Goal: Transaction & Acquisition: Purchase product/service

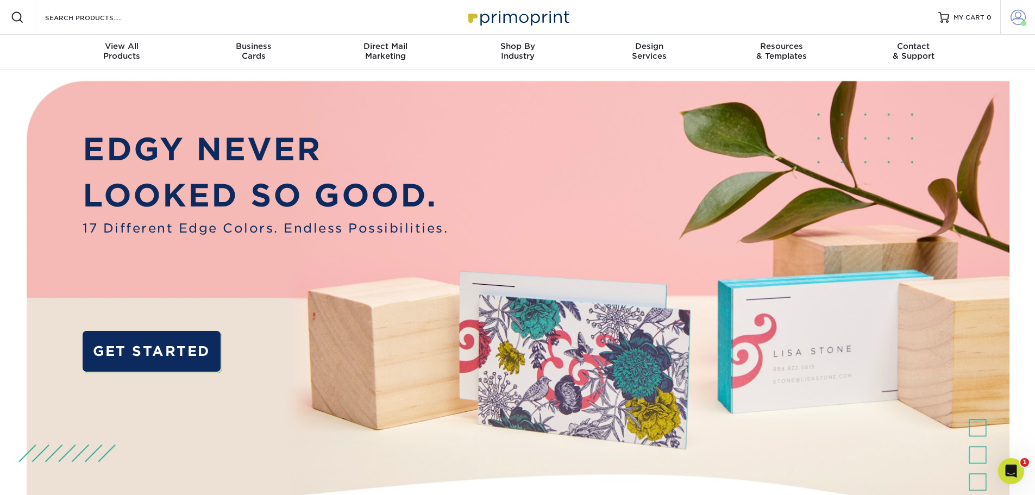
click at [1015, 9] on link "Account" at bounding box center [1018, 17] width 35 height 35
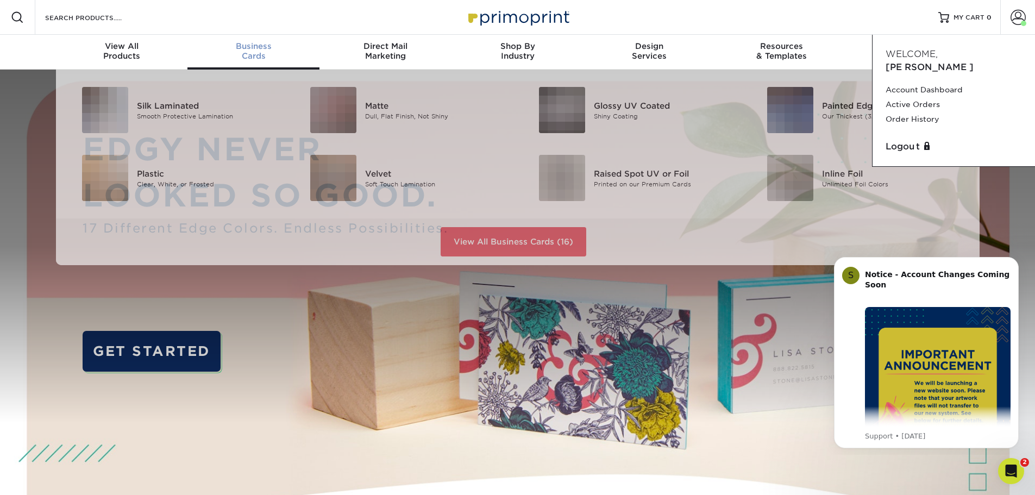
click at [258, 52] on div "Business Cards" at bounding box center [254, 51] width 132 height 20
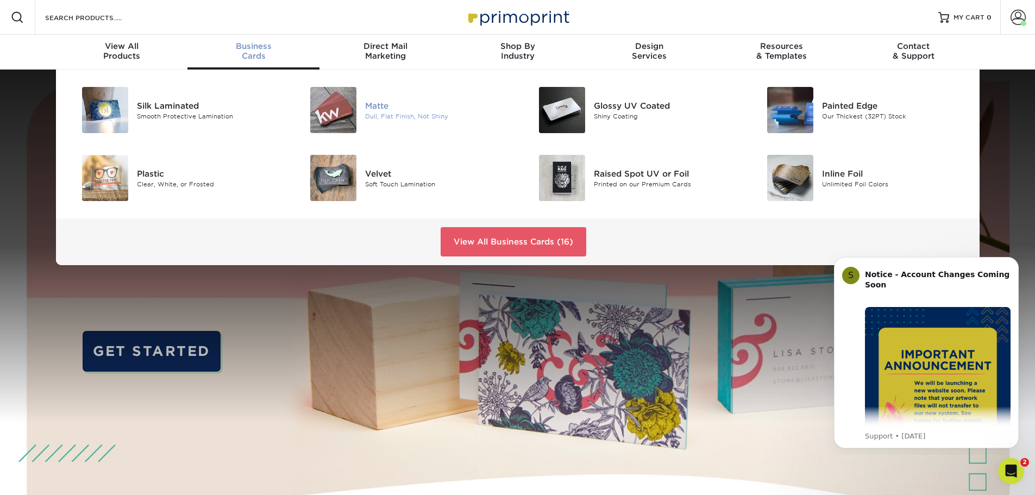
click at [372, 114] on div "Dull, Flat Finish, Not Shiny" at bounding box center [437, 115] width 144 height 9
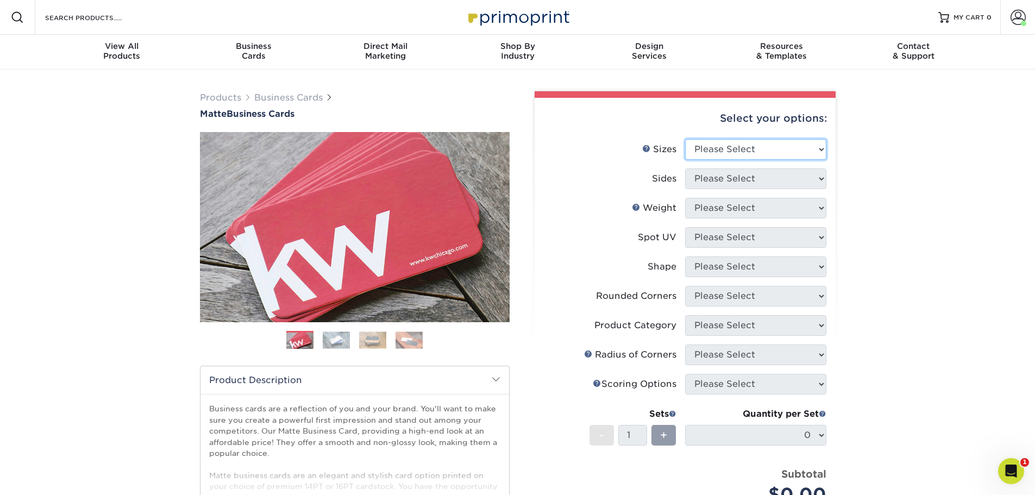
click at [751, 151] on select "Please Select 1.5" x 3.5" - Mini 1.75" x 3.5" - Mini 2" x 2" - Square 2" x 3" -…" at bounding box center [755, 149] width 141 height 21
select select "2.00x3.50"
click at [685, 139] on select "Please Select 1.5" x 3.5" - Mini 1.75" x 3.5" - Mini 2" x 2" - Square 2" x 3" -…" at bounding box center [755, 149] width 141 height 21
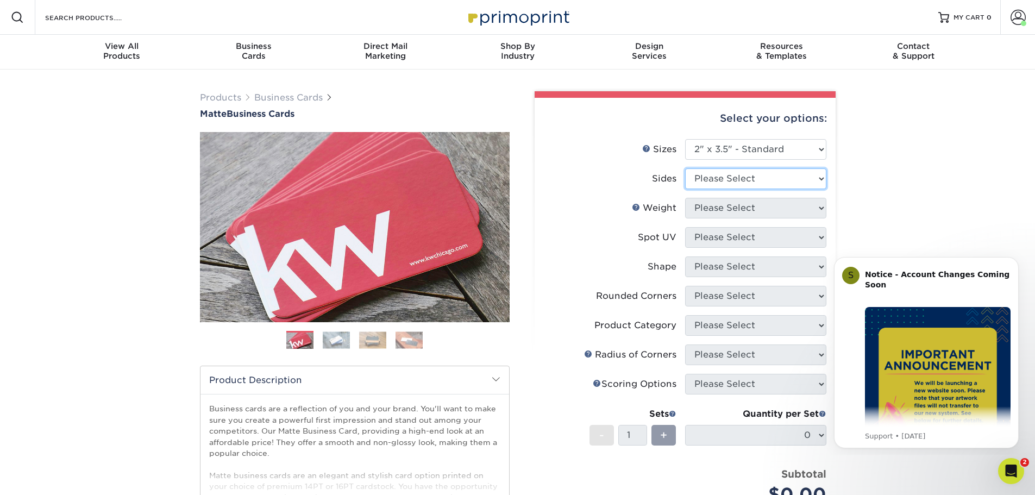
click at [741, 185] on select "Please Select Print Both Sides Print Front Only" at bounding box center [755, 178] width 141 height 21
select select "13abbda7-1d64-4f25-8bb2-c179b224825d"
click at [685, 168] on select "Please Select Print Both Sides Print Front Only" at bounding box center [755, 178] width 141 height 21
click at [728, 211] on select "Please Select 16PT 14PT" at bounding box center [755, 208] width 141 height 21
select select "16PT"
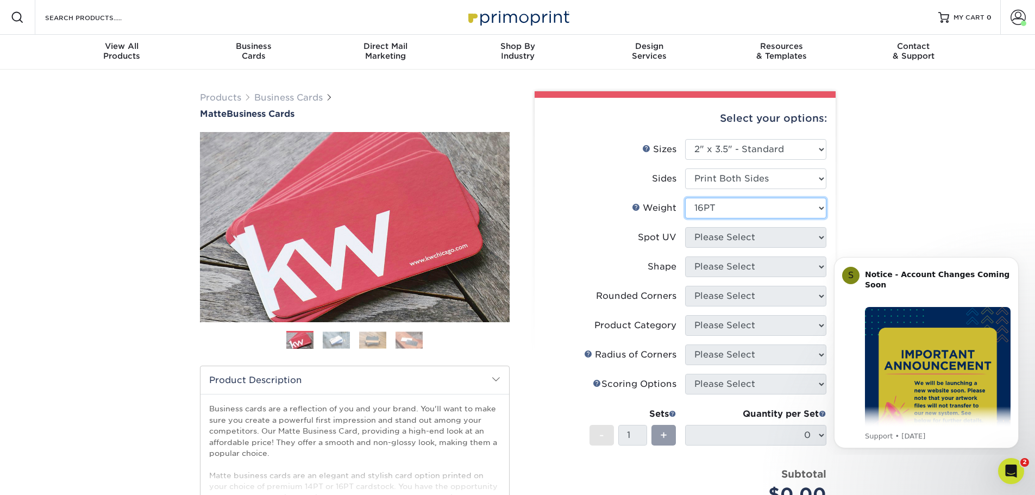
click at [685, 198] on select "Please Select 16PT 14PT" at bounding box center [755, 208] width 141 height 21
click at [721, 236] on select "Please Select No Spot UV Front and Back (Both Sides) Front Only Back Only" at bounding box center [755, 237] width 141 height 21
select select "3"
click at [685, 227] on select "Please Select No Spot UV Front and Back (Both Sides) Front Only Back Only" at bounding box center [755, 237] width 141 height 21
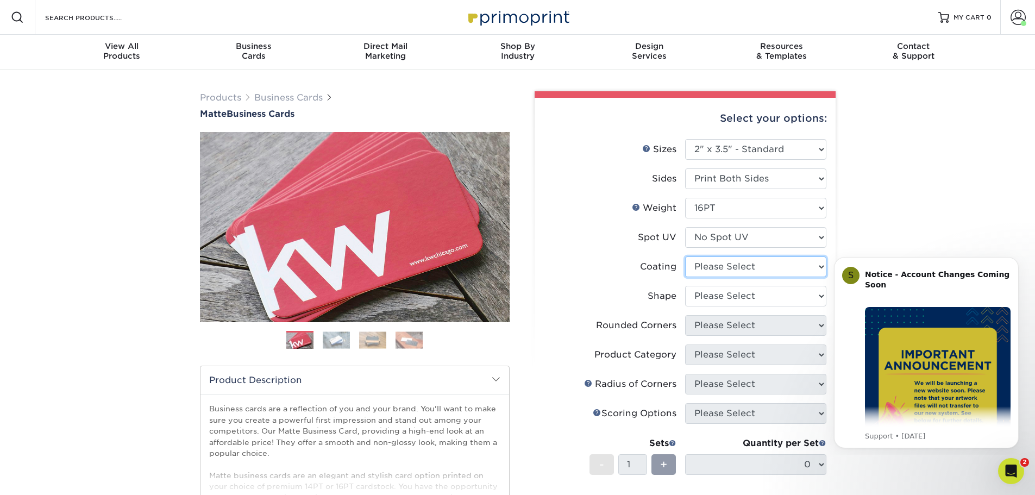
click at [722, 264] on select at bounding box center [755, 267] width 141 height 21
select select "121bb7b5-3b4d-429f-bd8d-bbf80e953313"
click at [685, 257] on select at bounding box center [755, 267] width 141 height 21
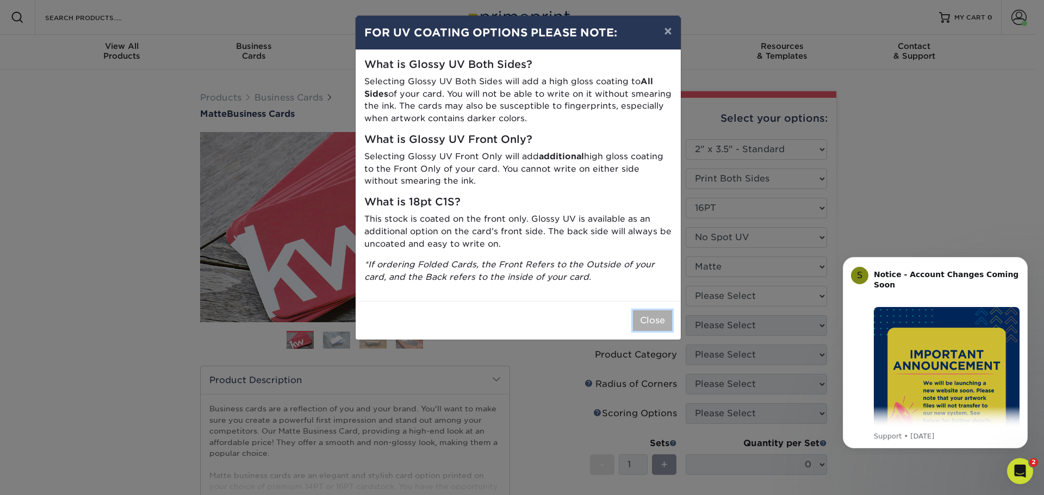
click at [653, 315] on button "Close" at bounding box center [652, 320] width 39 height 21
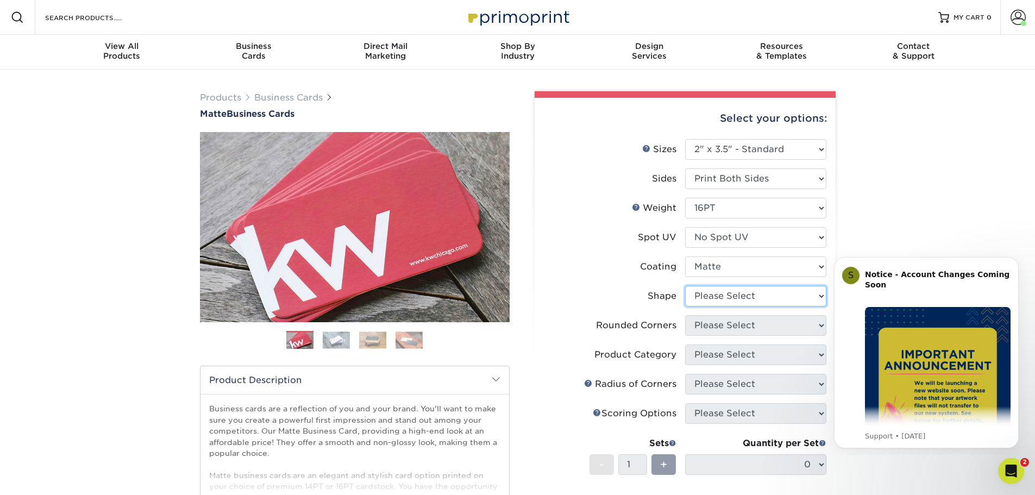
click at [727, 302] on select "Please Select Standard Oval" at bounding box center [755, 296] width 141 height 21
select select "standard"
click at [685, 286] on select "Please Select Standard Oval" at bounding box center [755, 296] width 141 height 21
click at [710, 325] on select "Please Select Yes - Round 2 Corners Yes - Round 4 Corners No" at bounding box center [755, 325] width 141 height 21
select select "7672df9e-0e0a-464d-8e1f-920c575e4da3"
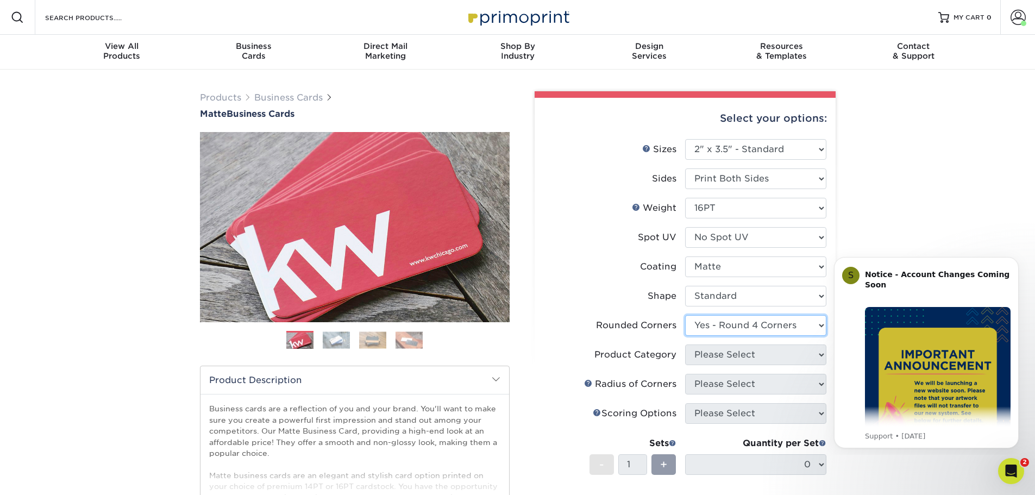
click at [685, 315] on select "Please Select Yes - Round 2 Corners Yes - Round 4 Corners No" at bounding box center [755, 325] width 141 height 21
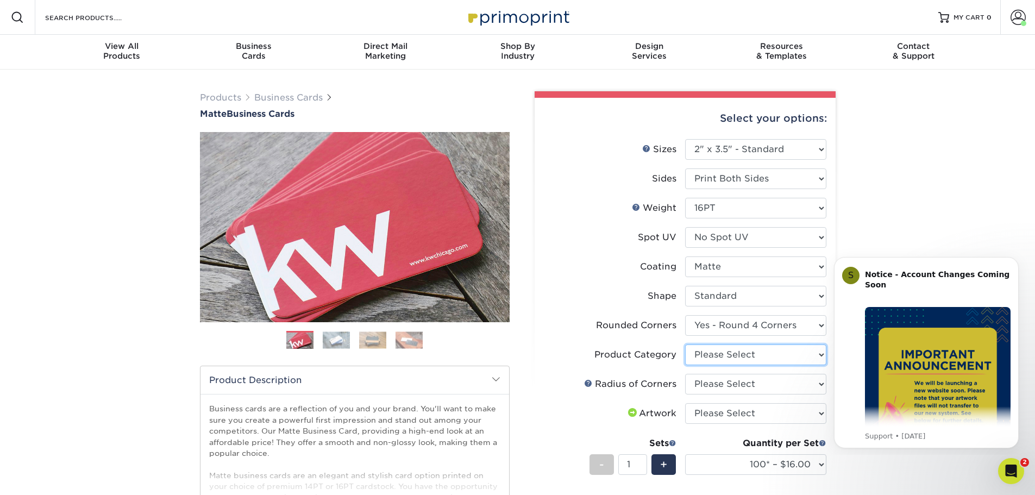
click at [729, 357] on select "Please Select Business Cards" at bounding box center [755, 355] width 141 height 21
select select "3b5148f1-0588-4f88-a218-97bcfdce65c1"
click at [685, 345] on select "Please Select Business Cards" at bounding box center [755, 355] width 141 height 21
click at [720, 385] on select "Please Select Rounded 1/8" Rounded 1/4"" at bounding box center [755, 384] width 141 height 21
select select "479fbfe7-6a0c-4895-8c9a-81739b7486c9"
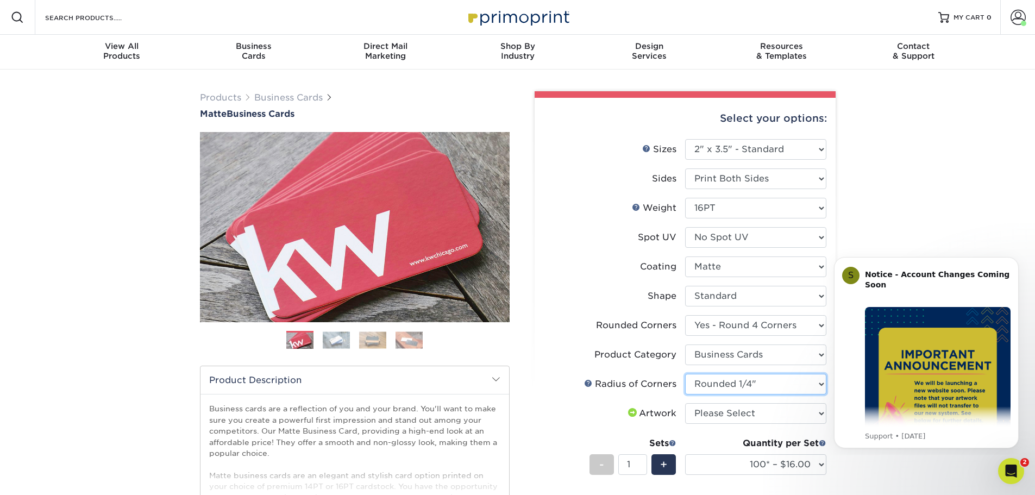
click at [685, 374] on select "Please Select Rounded 1/8" Rounded 1/4"" at bounding box center [755, 384] width 141 height 21
click at [731, 415] on select "Please Select I will upload files I need a design - $100" at bounding box center [755, 413] width 141 height 21
select select "upload"
click at [685, 403] on select "Please Select I will upload files I need a design - $100" at bounding box center [755, 413] width 141 height 21
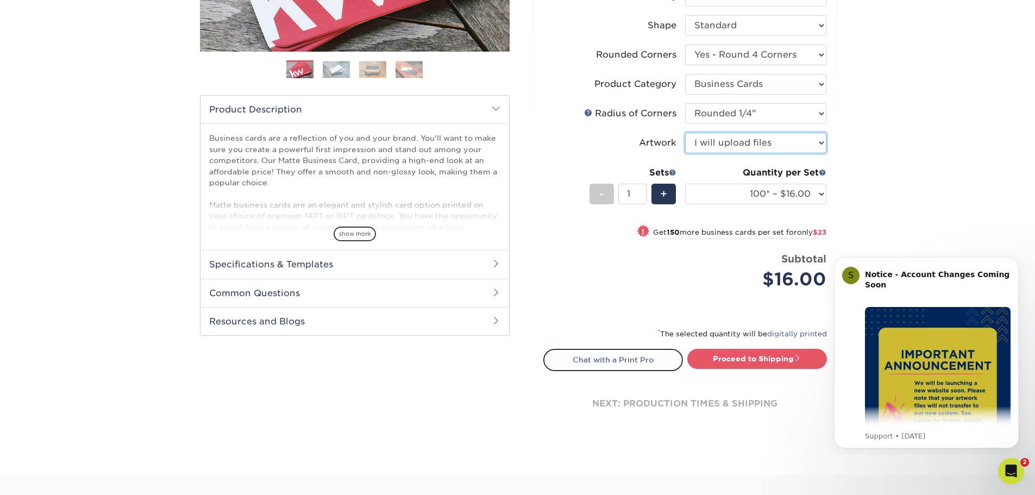
scroll to position [272, 0]
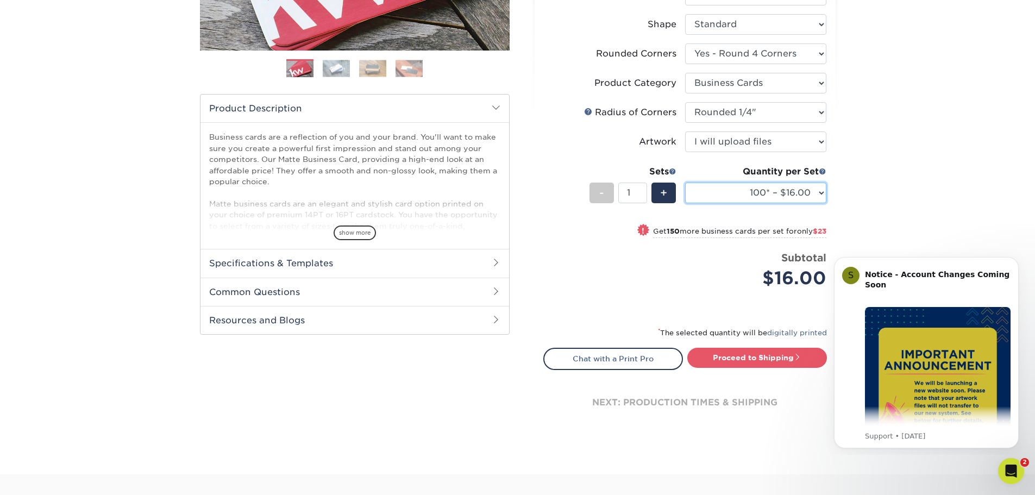
click at [822, 190] on select "100* – $16.00 250* – $39.00 500 – $77.00 1000 – $94.00 2500 – $173.00 5000 – $2…" at bounding box center [755, 193] width 141 height 21
click at [685, 183] on select "100* – $16.00 250* – $39.00 500 – $77.00 1000 – $94.00 2500 – $173.00 5000 – $2…" at bounding box center [755, 193] width 141 height 21
click at [733, 353] on link "Proceed to Shipping" at bounding box center [758, 358] width 140 height 20
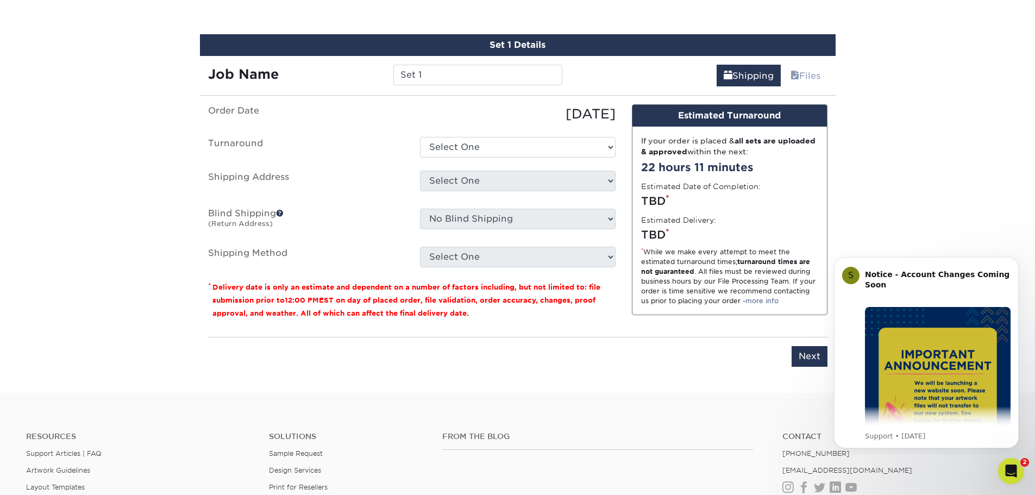
scroll to position [650, 0]
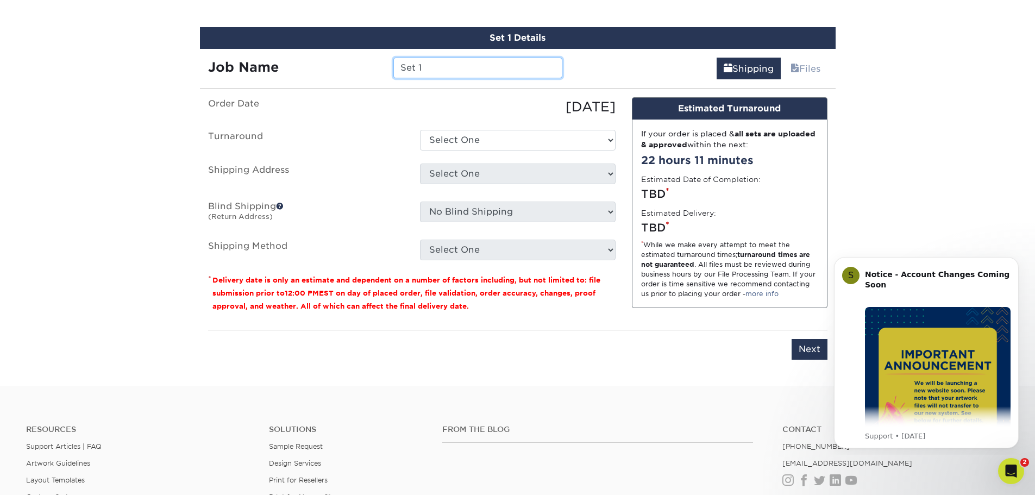
click at [473, 66] on input "Set 1" at bounding box center [478, 68] width 169 height 21
type input "S"
type input "[PERSON_NAME]"
click at [460, 130] on select "Select One 2-4 Business Days 2 Day Next Business Day" at bounding box center [518, 140] width 196 height 21
select select "e46496d5-6793-4f91-b33b-72997750b8f1"
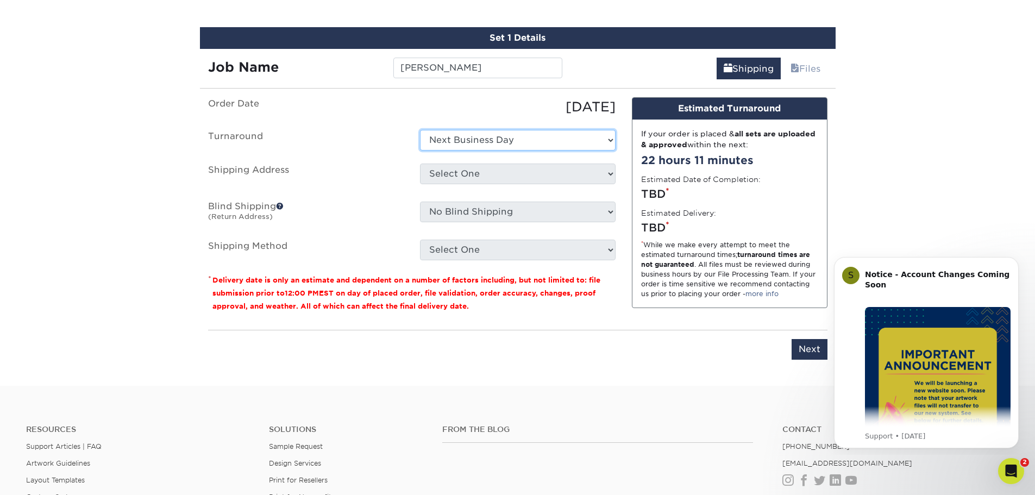
click at [420, 130] on select "Select One 2-4 Business Days 2 Day Next Business Day" at bounding box center [518, 140] width 196 height 21
click at [478, 135] on select "Select One 2-4 Business Days 2 Day Next Business Day" at bounding box center [518, 140] width 196 height 21
click at [420, 130] on select "Select One 2-4 Business Days 2 Day Next Business Day" at bounding box center [518, 140] width 196 height 21
click at [478, 178] on select "Select One Alex Cantu Chris Helgeson Home Craig Deppert Ed Marquette Jim Sonet …" at bounding box center [518, 174] width 196 height 21
select select "79350"
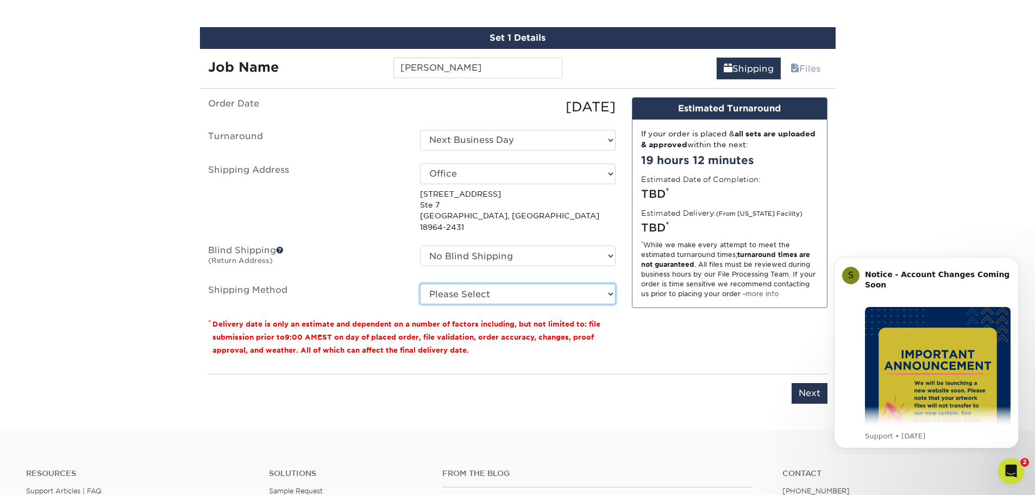
click at [465, 284] on select "Please Select Ground Shipping (+$7.84) 3 Day Shipping Service (+$15.34) 2 Day A…" at bounding box center [518, 294] width 196 height 21
select select "13"
click at [420, 284] on select "Please Select Ground Shipping (+$7.84) 3 Day Shipping Service (+$15.34) 2 Day A…" at bounding box center [518, 294] width 196 height 21
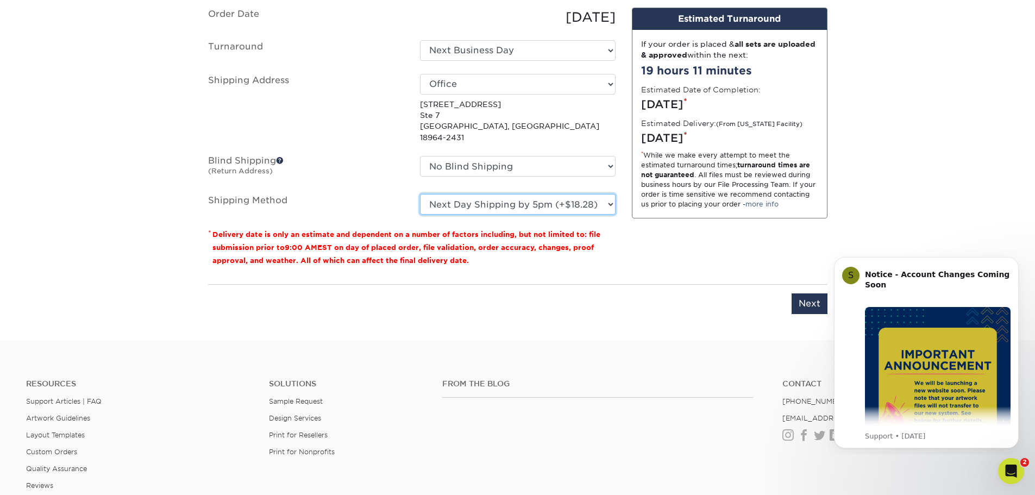
scroll to position [813, 0]
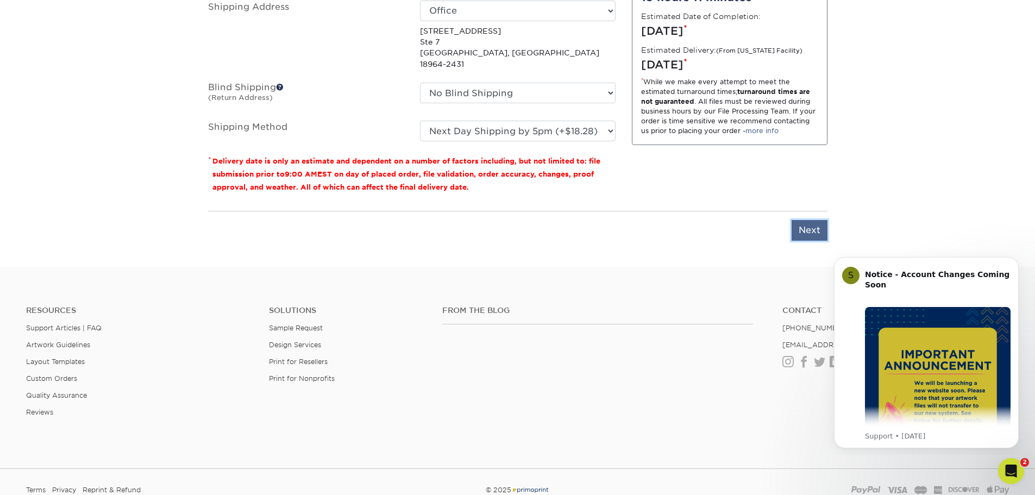
click at [808, 224] on input "Next" at bounding box center [810, 230] width 36 height 21
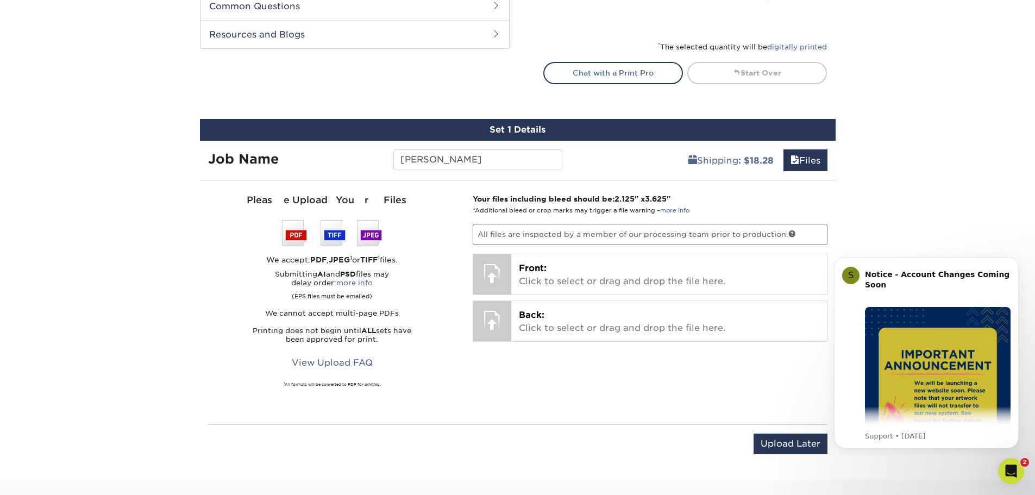
scroll to position [541, 0]
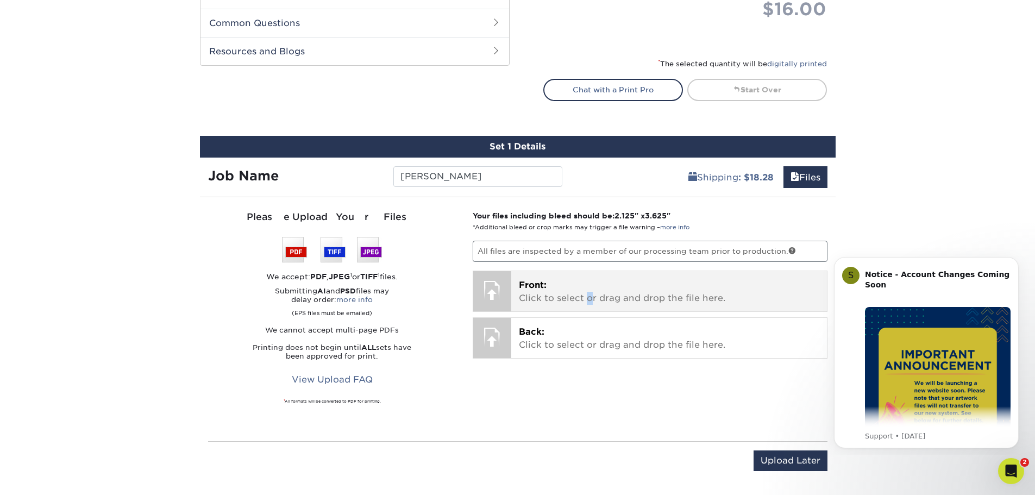
click at [588, 304] on p "Front: Click to select or drag and drop the file here." at bounding box center [669, 292] width 301 height 26
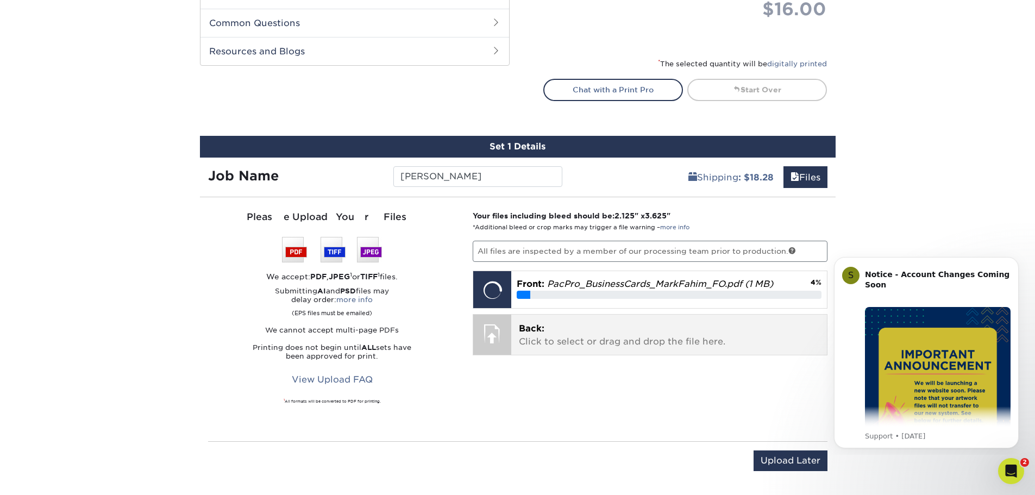
click at [606, 329] on p "Back: Click to select or drag and drop the file here." at bounding box center [669, 335] width 301 height 26
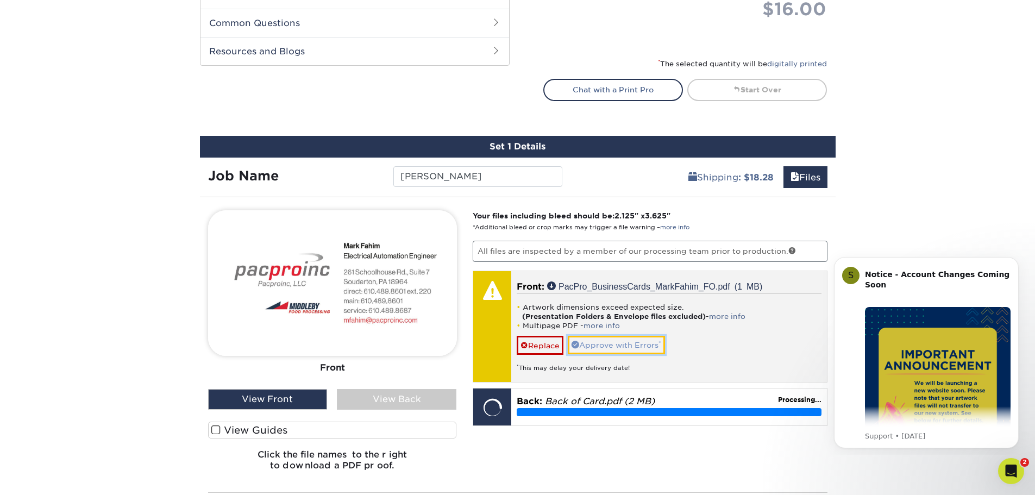
click at [620, 340] on link "Approve with Errors *" at bounding box center [616, 345] width 97 height 18
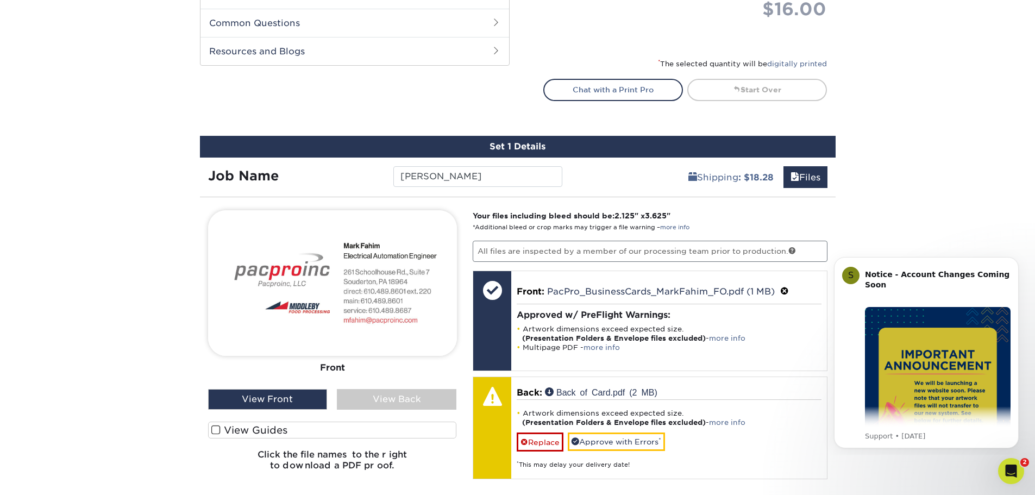
click at [413, 401] on div "View Back" at bounding box center [397, 399] width 120 height 21
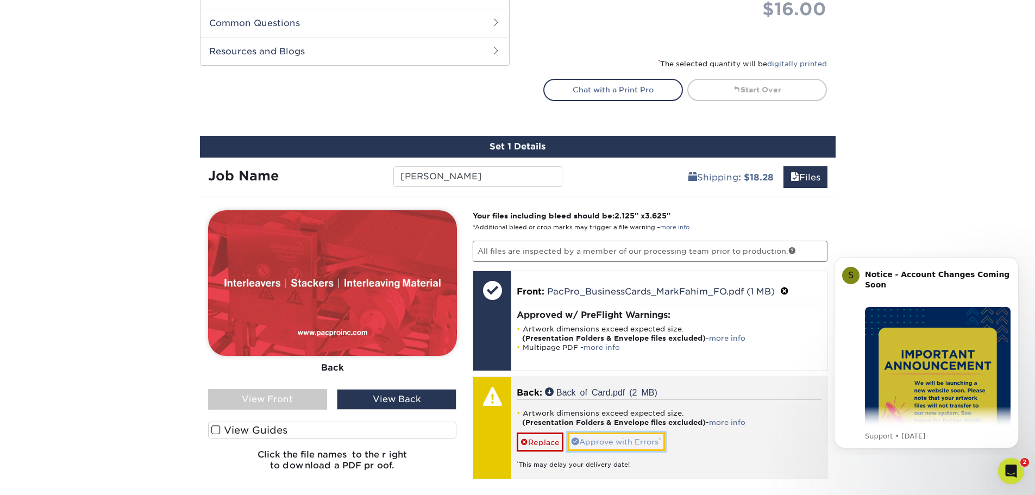
click at [606, 439] on link "Approve with Errors *" at bounding box center [616, 442] width 97 height 18
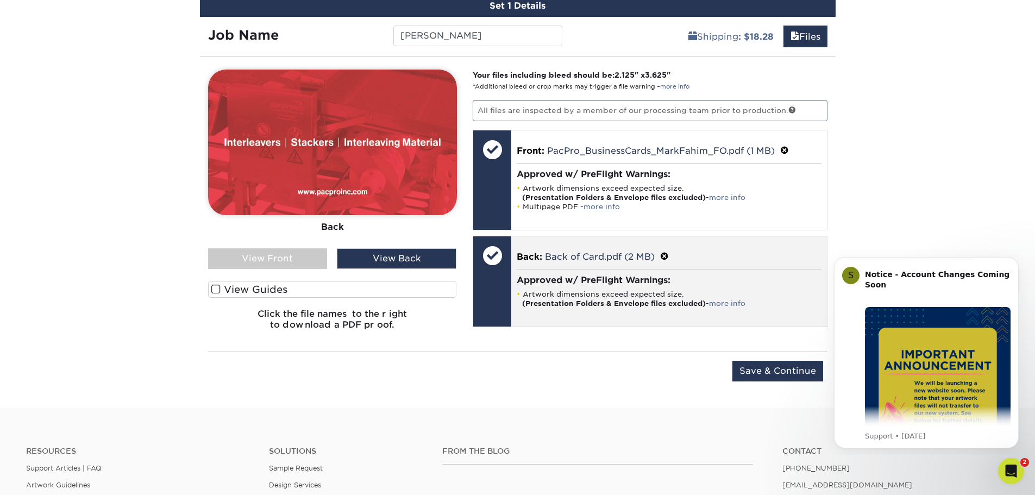
scroll to position [758, 0]
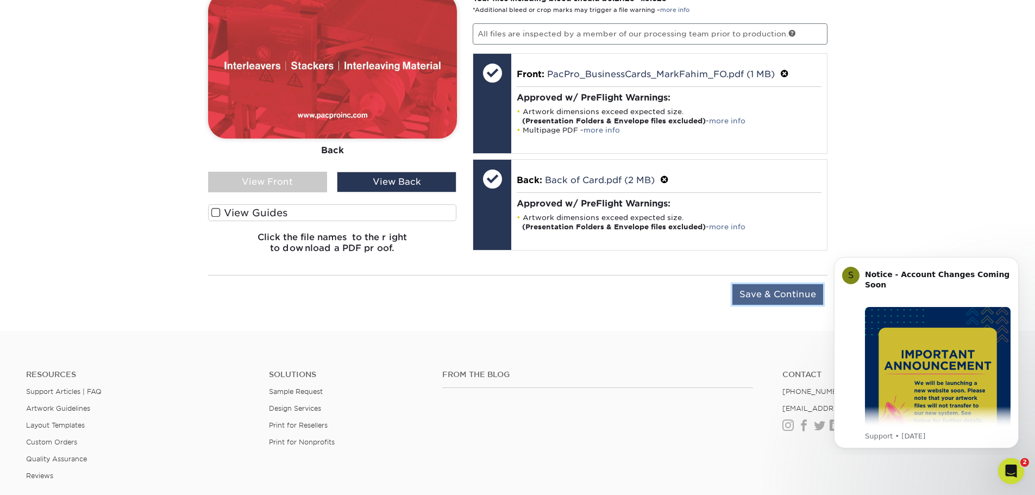
click at [751, 298] on input "Save & Continue" at bounding box center [778, 294] width 91 height 21
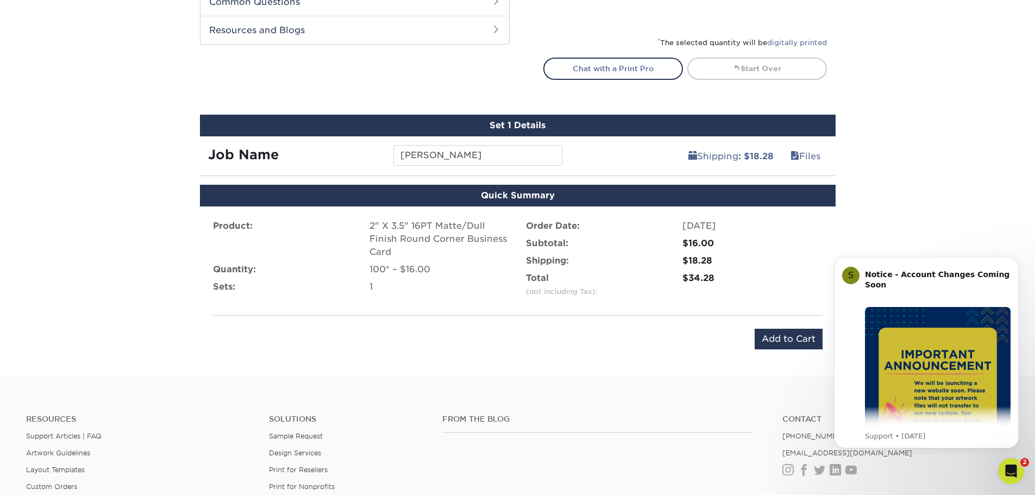
scroll to position [541, 0]
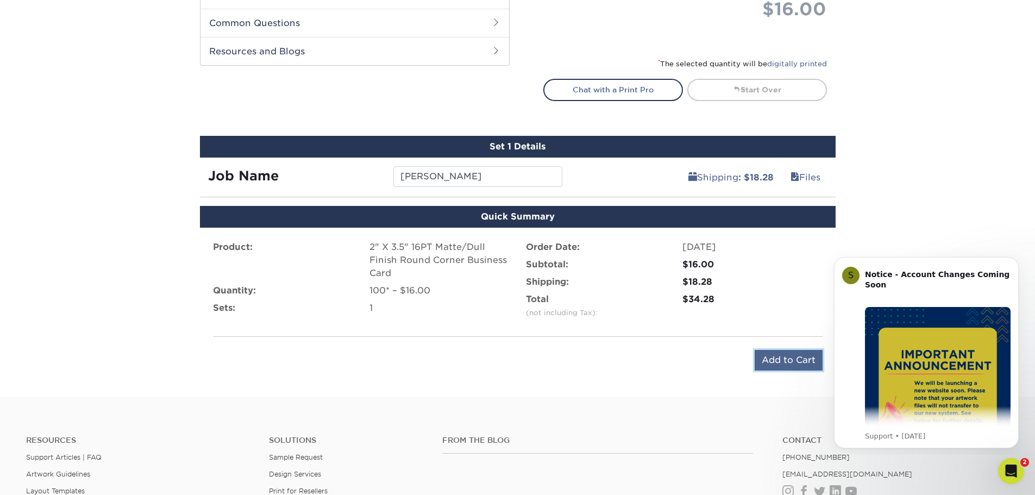
click at [781, 356] on input "Add to Cart" at bounding box center [789, 360] width 68 height 21
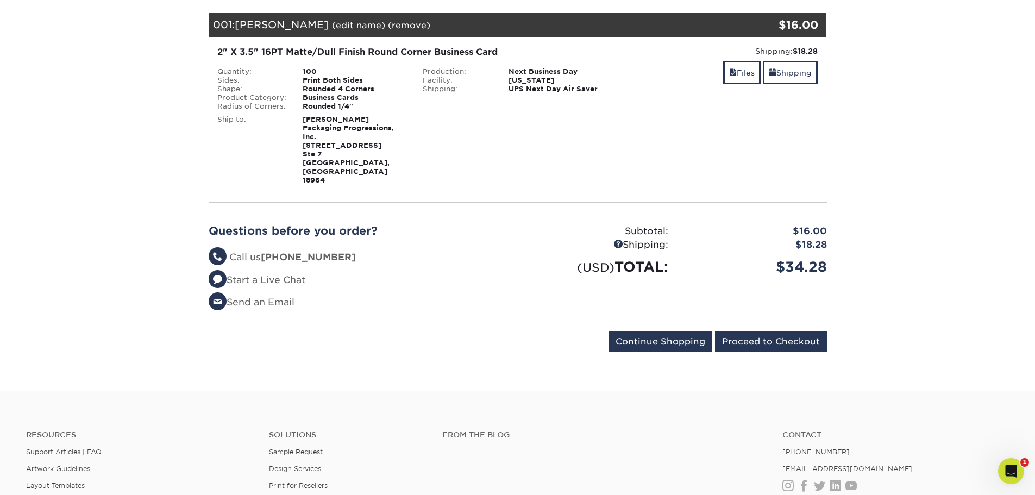
scroll to position [163, 0]
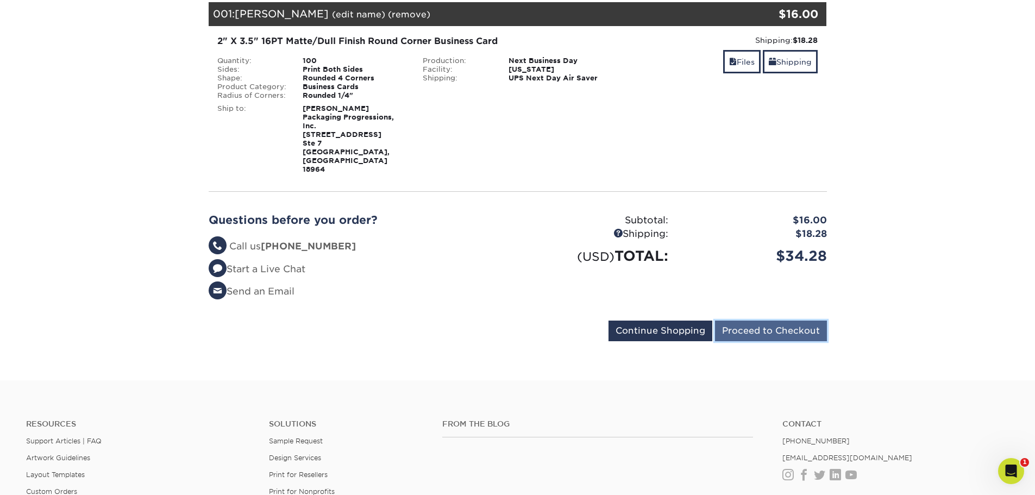
click at [736, 321] on input "Proceed to Checkout" at bounding box center [771, 331] width 112 height 21
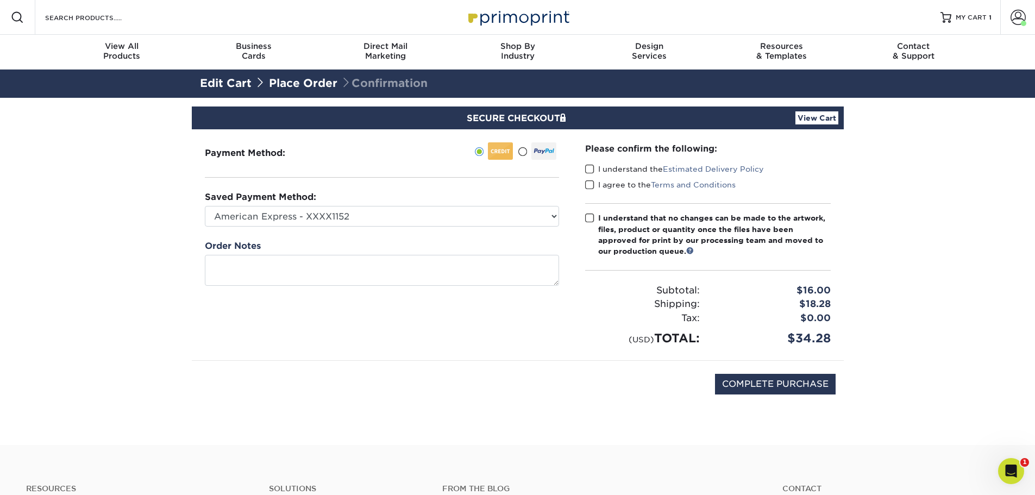
click at [592, 173] on span at bounding box center [589, 169] width 9 height 10
click at [0, 0] on input "I understand the Estimated Delivery Policy" at bounding box center [0, 0] width 0 height 0
click at [594, 188] on span at bounding box center [589, 185] width 9 height 10
click at [0, 0] on input "I agree to the Terms and Conditions" at bounding box center [0, 0] width 0 height 0
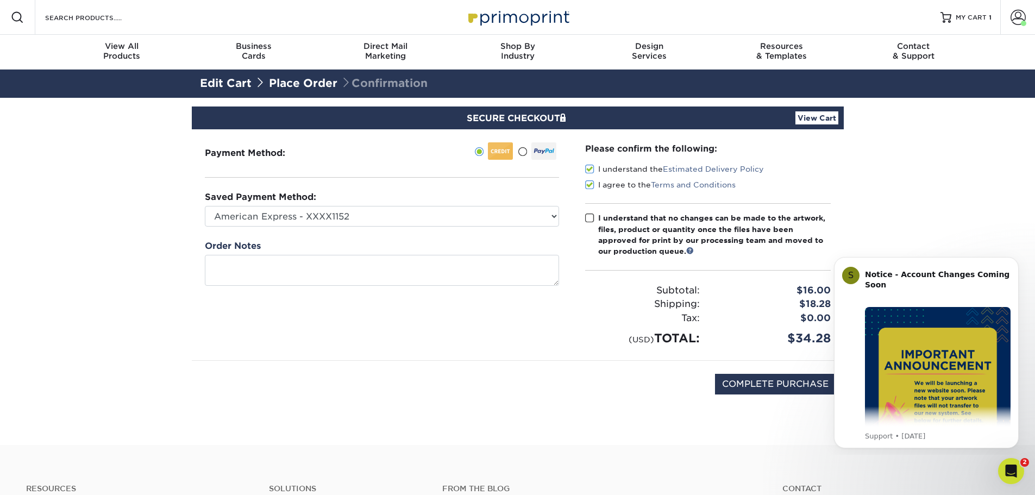
click at [592, 216] on span at bounding box center [589, 218] width 9 height 10
click at [0, 0] on input "I understand that no changes can be made to the artwork, files, product or quan…" at bounding box center [0, 0] width 0 height 0
click at [746, 377] on input "COMPLETE PURCHASE" at bounding box center [775, 384] width 121 height 21
type input "PROCESSING, PLEASE WAIT..."
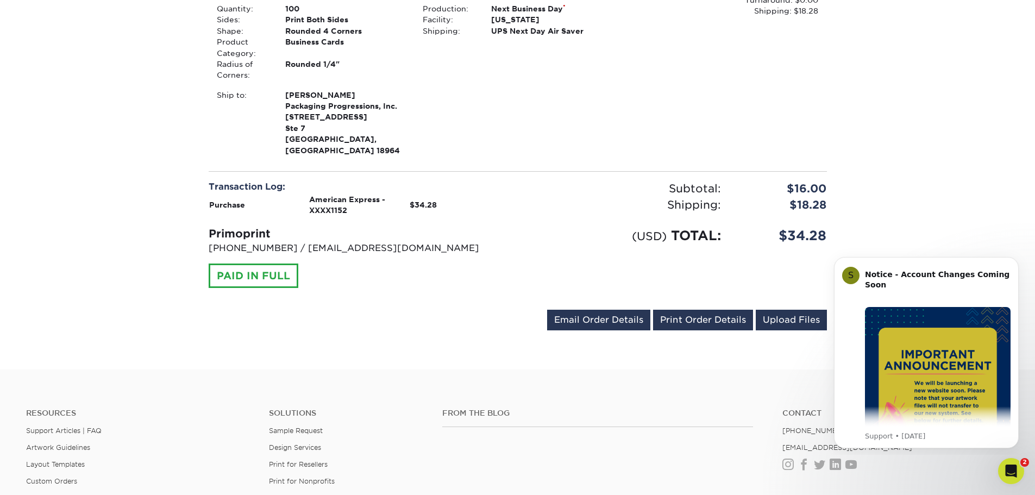
scroll to position [380, 0]
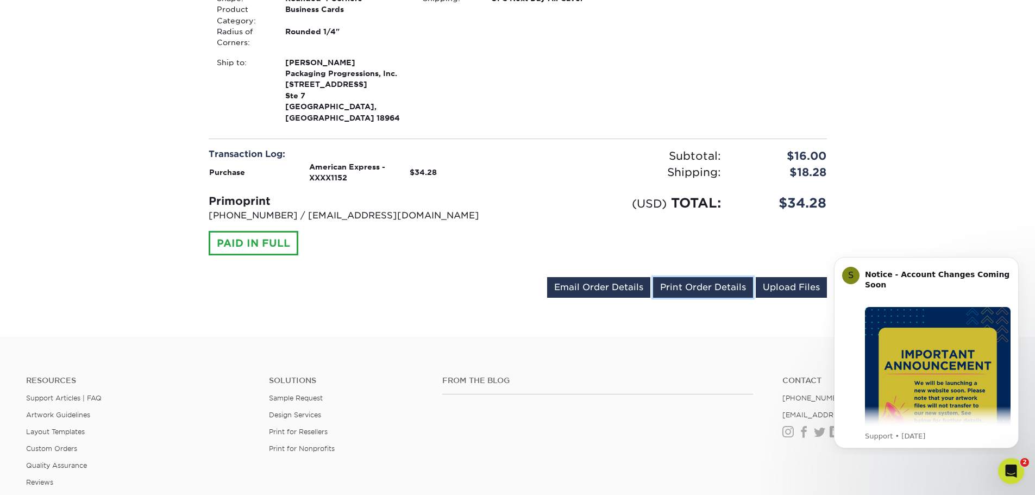
drag, startPoint x: 682, startPoint y: 277, endPoint x: 422, endPoint y: 203, distance: 270.0
click at [682, 277] on link "Print Order Details" at bounding box center [703, 287] width 100 height 21
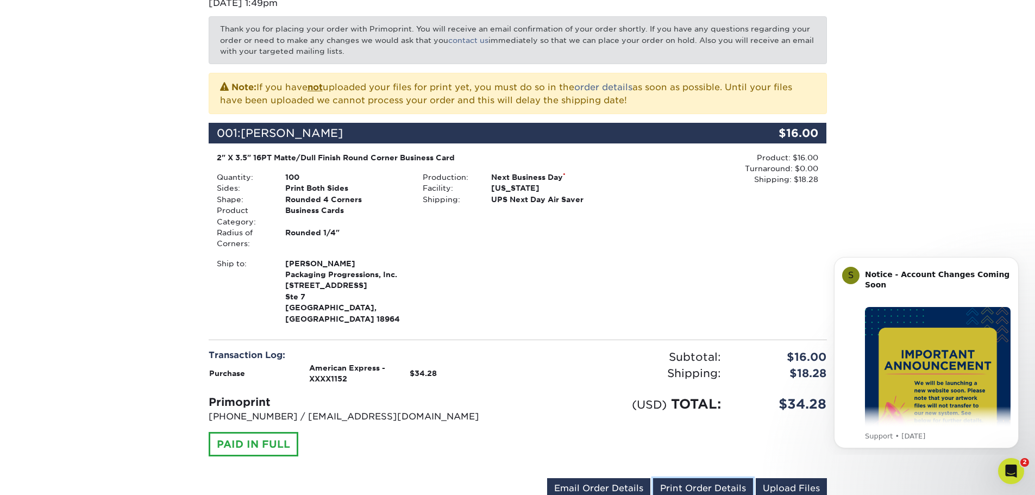
scroll to position [163, 0]
